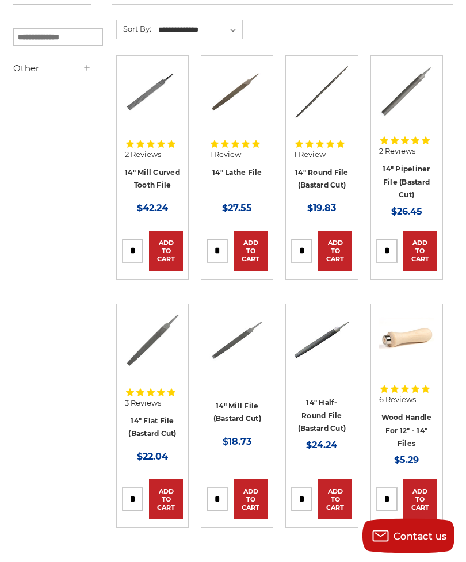
scroll to position [207, 0]
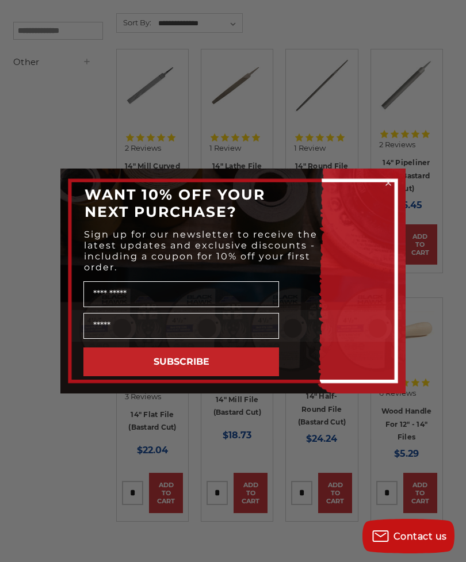
click at [232, 139] on div "Close dialog WANT 10% OFF YOUR NEXT PURCHASE? Sign up for our newsletter to rec…" at bounding box center [233, 281] width 466 height 562
click at [235, 153] on div "Close dialog WANT 10% OFF YOUR NEXT PURCHASE? Sign up for our newsletter to rec…" at bounding box center [233, 281] width 466 height 562
click at [236, 155] on div "Close dialog WANT 10% OFF YOUR NEXT PURCHASE? Sign up for our newsletter to rec…" at bounding box center [233, 281] width 466 height 562
click at [392, 189] on circle "Close dialog" at bounding box center [388, 183] width 11 height 11
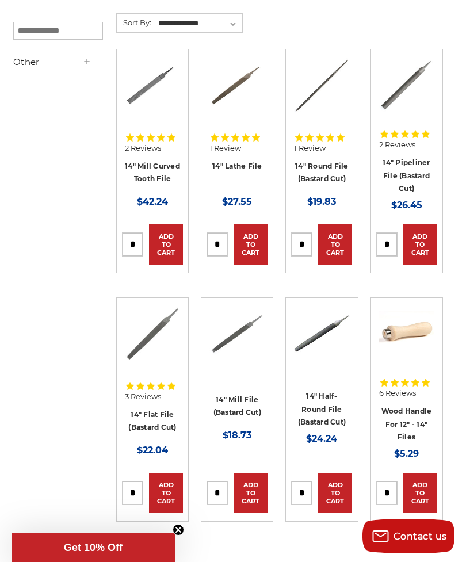
click at [231, 162] on link "14" Lathe File" at bounding box center [237, 166] width 50 height 9
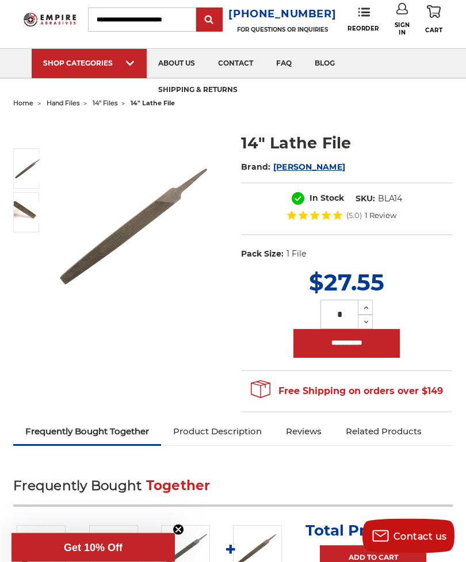
scroll to position [31, 0]
click at [167, 199] on img at bounding box center [138, 225] width 173 height 173
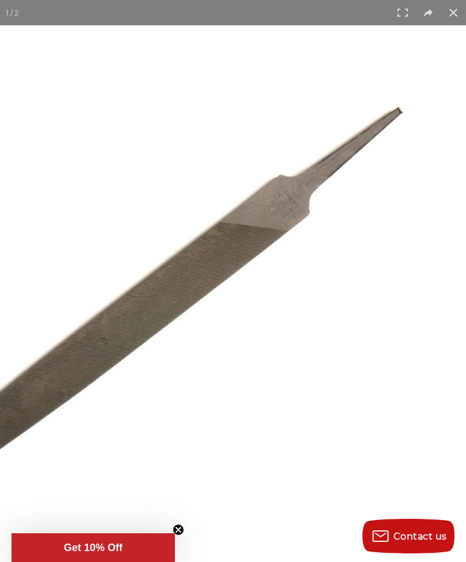
click at [463, 23] on button at bounding box center [453, 12] width 25 height 25
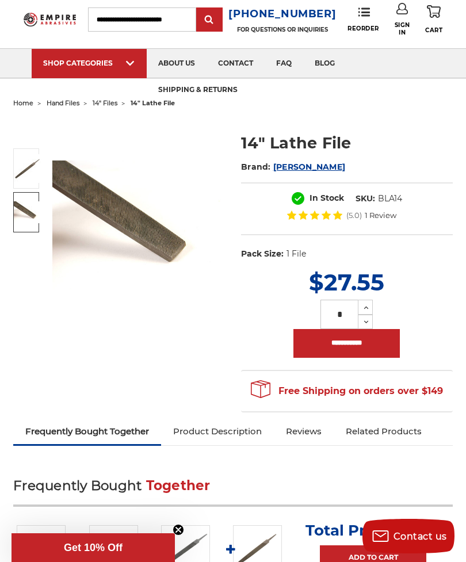
click at [21, 203] on img at bounding box center [28, 212] width 29 height 22
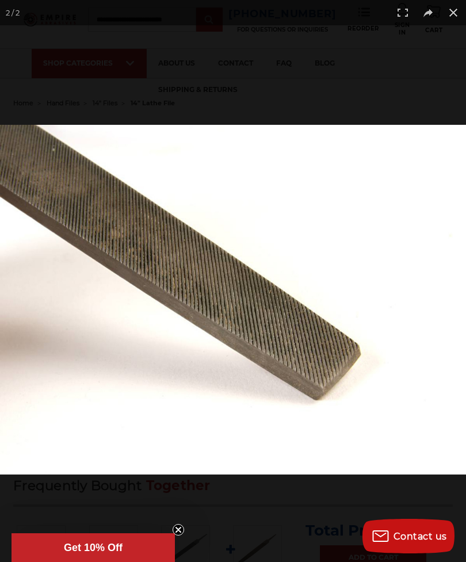
click at [459, 20] on button at bounding box center [453, 12] width 25 height 25
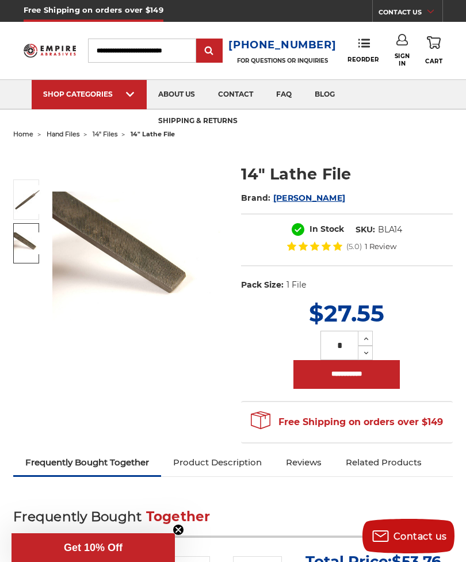
click at [82, 88] on link "SHOP CATEGORIES" at bounding box center [89, 94] width 115 height 29
click at [132, 95] on use at bounding box center [130, 94] width 8 height 5
